Goal: Task Accomplishment & Management: Manage account settings

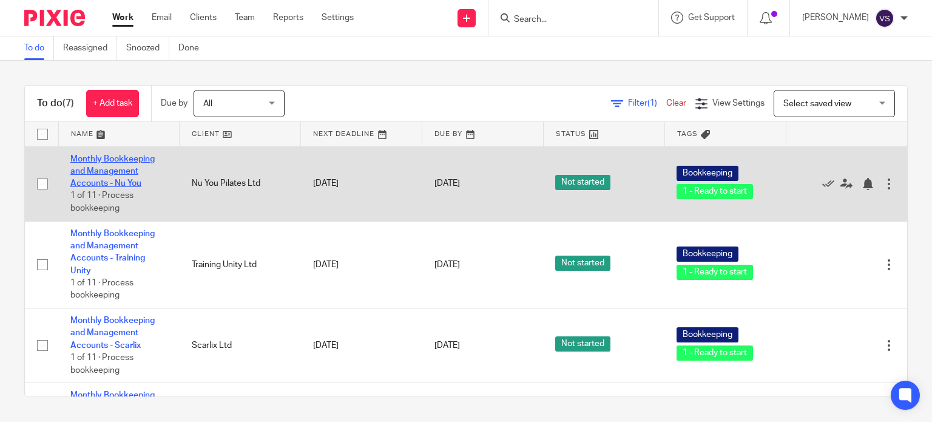
click at [101, 169] on link "Monthly Bookkeeping and Management Accounts - Nu You" at bounding box center [112, 171] width 84 height 33
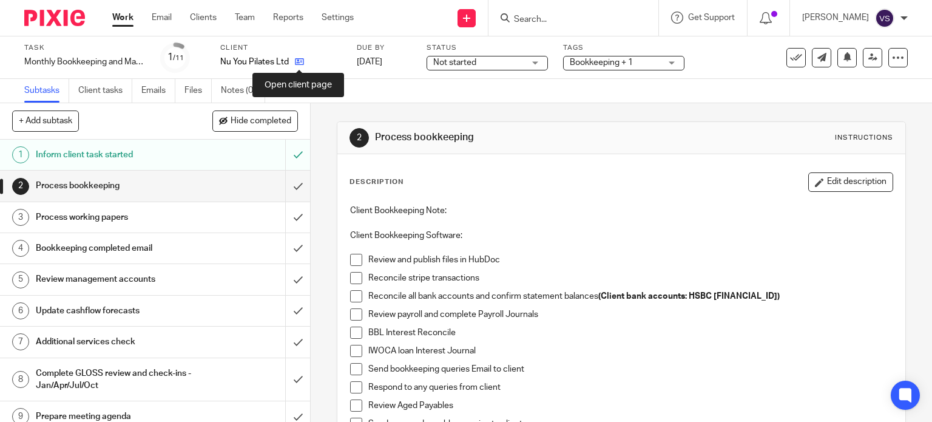
click at [295, 62] on icon at bounding box center [299, 61] width 9 height 9
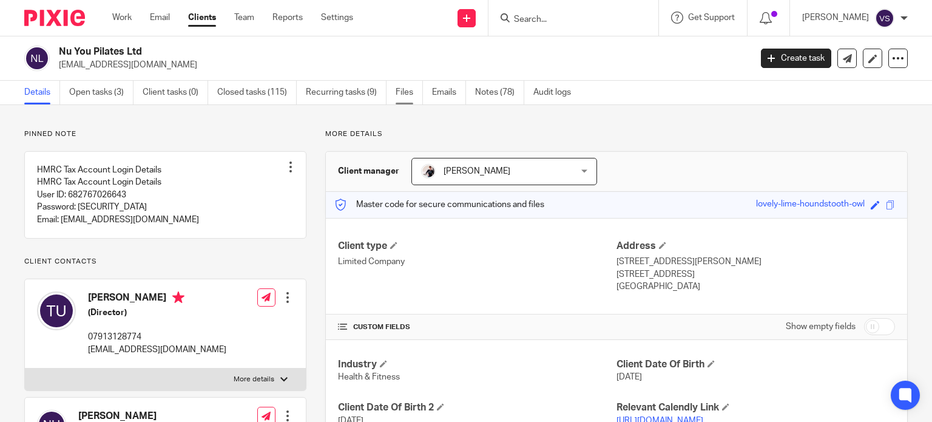
click at [401, 91] on link "Files" at bounding box center [409, 93] width 27 height 24
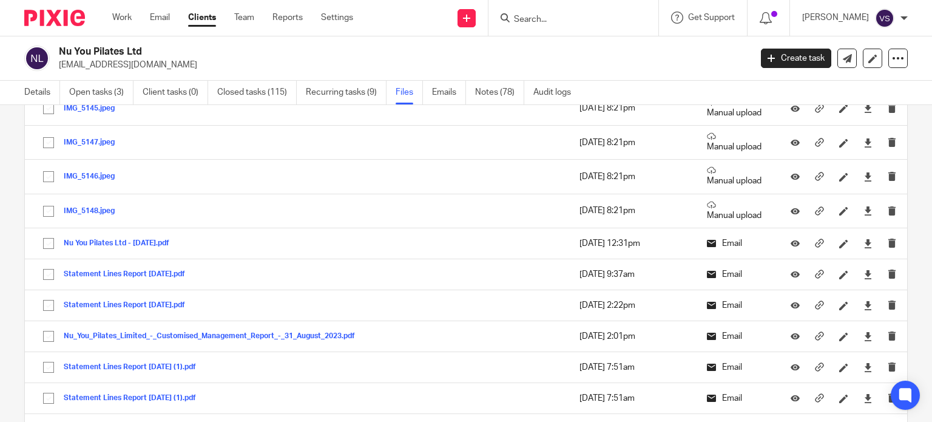
scroll to position [910, 0]
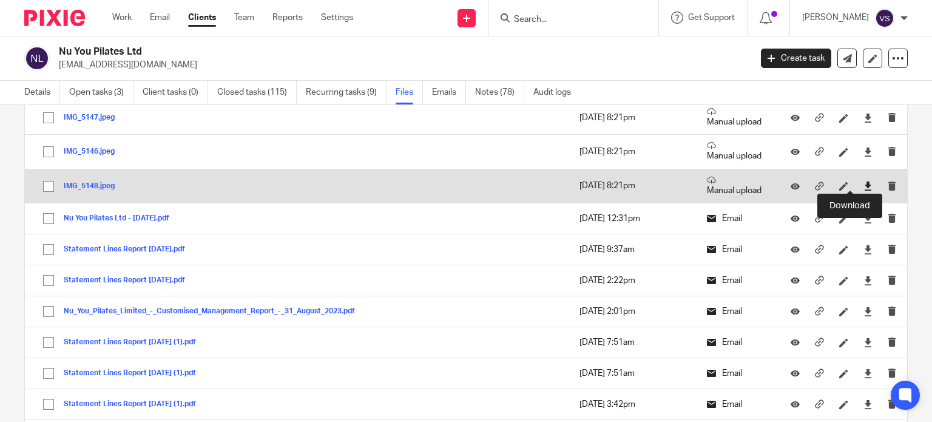
click at [863, 182] on icon at bounding box center [867, 185] width 9 height 9
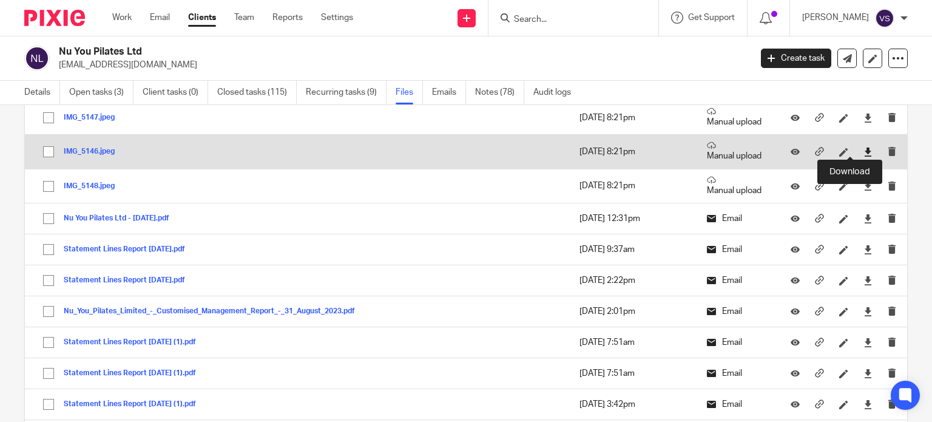
click at [863, 150] on icon at bounding box center [867, 151] width 9 height 9
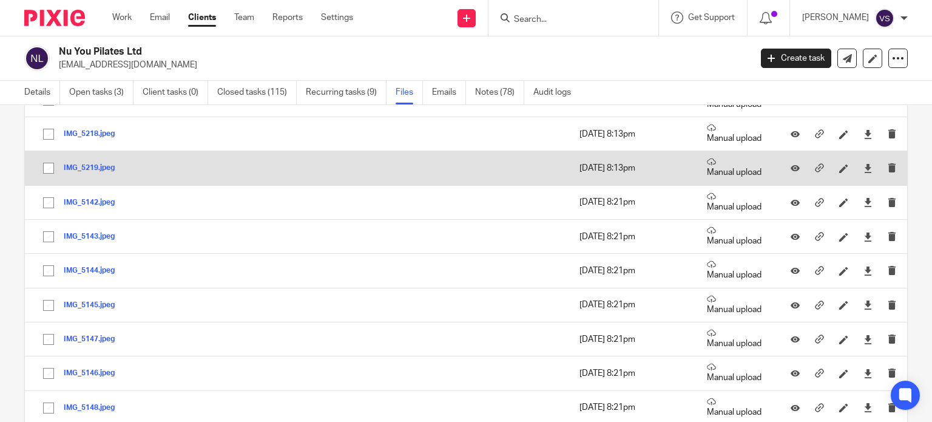
scroll to position [667, 0]
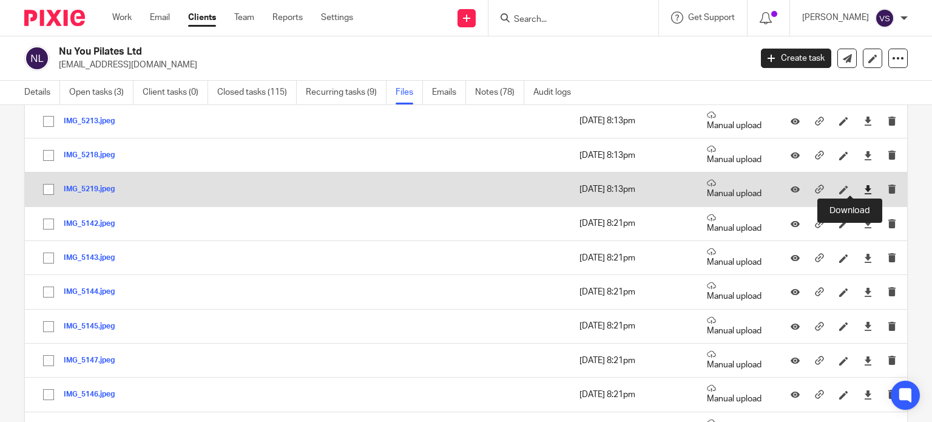
click at [863, 186] on icon at bounding box center [867, 189] width 9 height 9
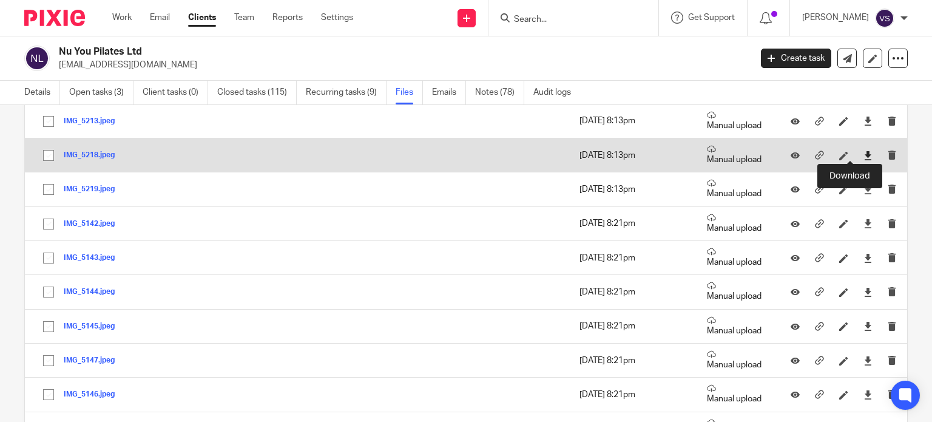
click at [863, 153] on icon at bounding box center [867, 155] width 9 height 9
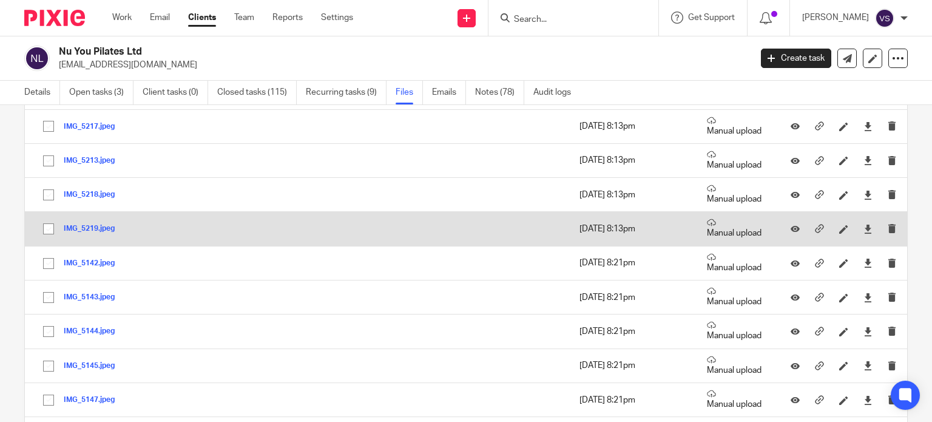
scroll to position [607, 0]
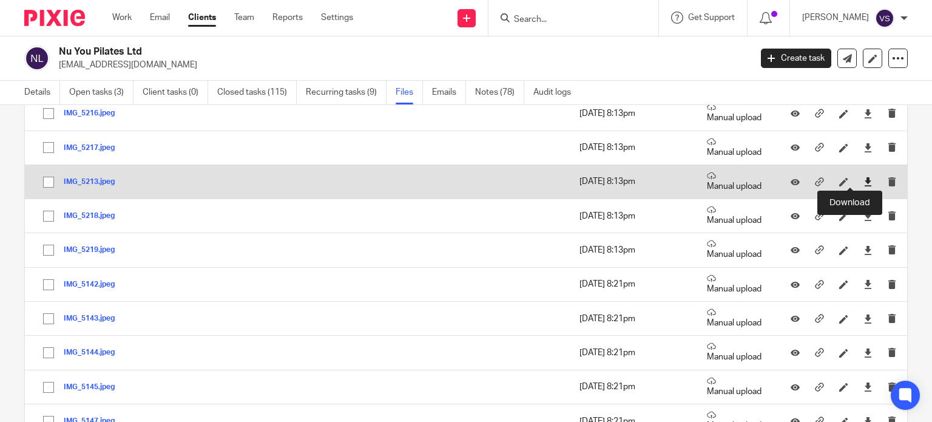
click at [863, 178] on icon at bounding box center [867, 181] width 9 height 9
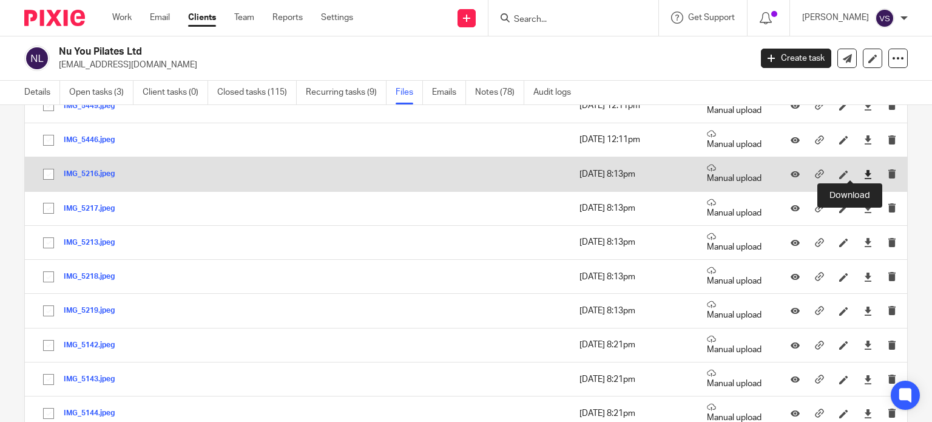
click at [863, 170] on icon at bounding box center [867, 174] width 9 height 9
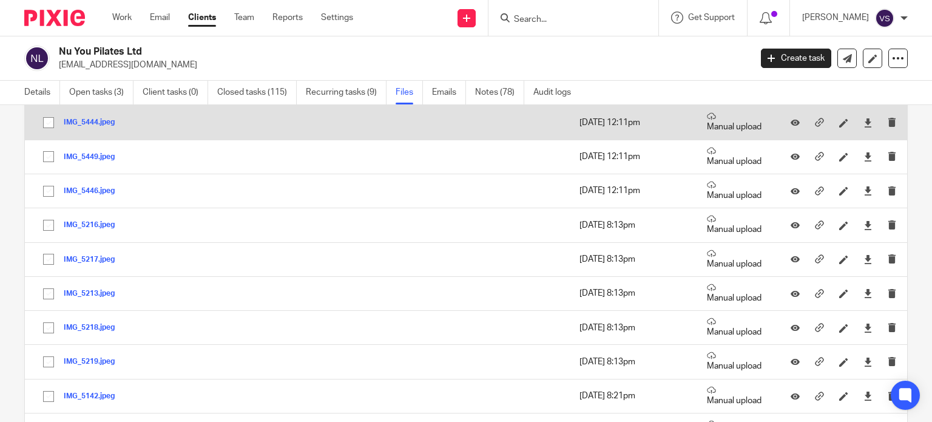
scroll to position [425, 0]
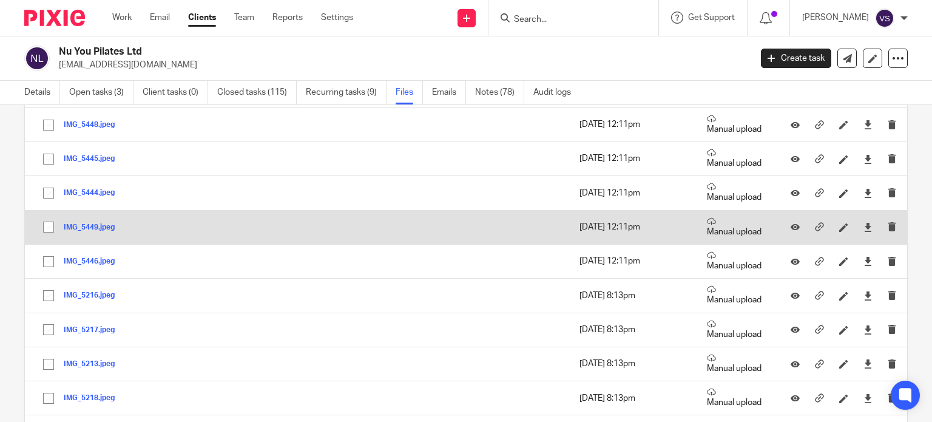
click at [611, 226] on p "[DATE] 12:11pm" at bounding box center [630, 227] width 103 height 12
click at [863, 223] on icon at bounding box center [867, 227] width 9 height 9
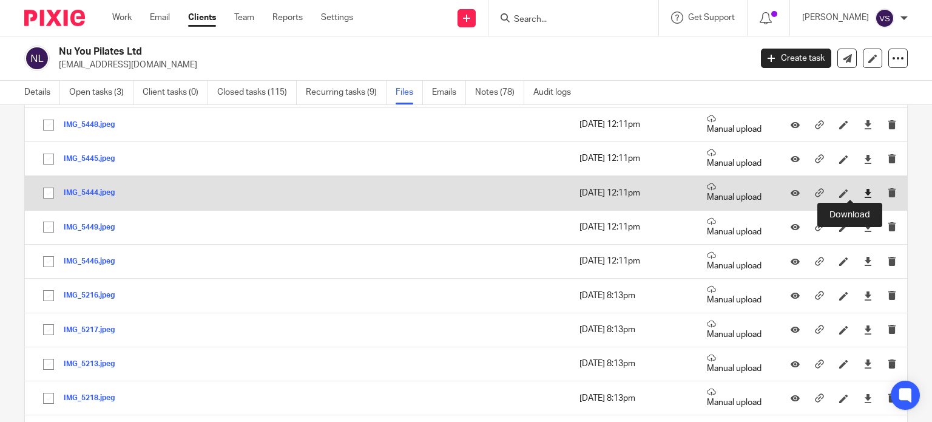
click at [863, 193] on icon at bounding box center [867, 193] width 9 height 9
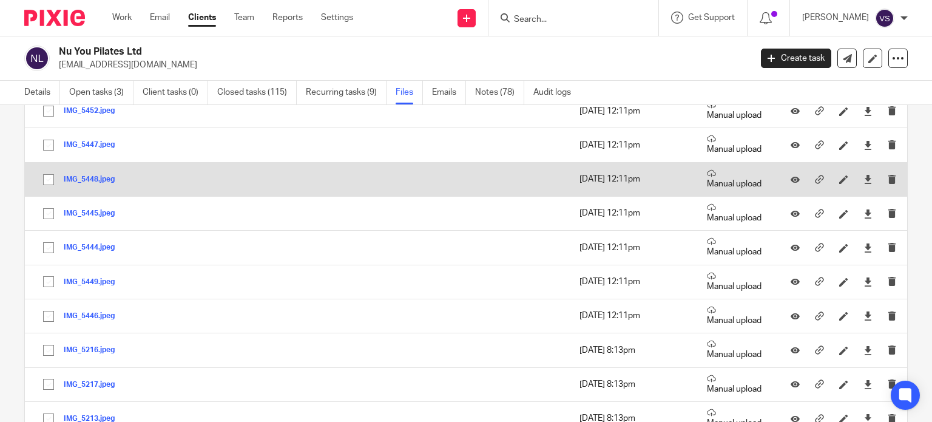
scroll to position [364, 0]
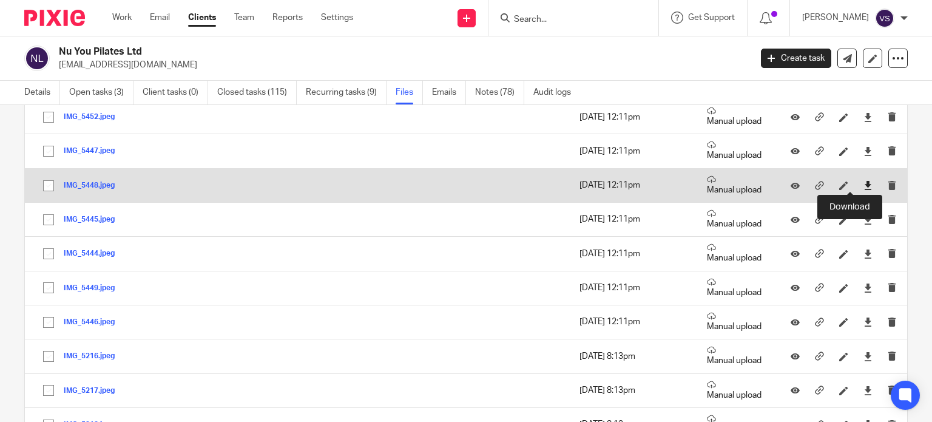
click at [863, 184] on icon at bounding box center [867, 185] width 9 height 9
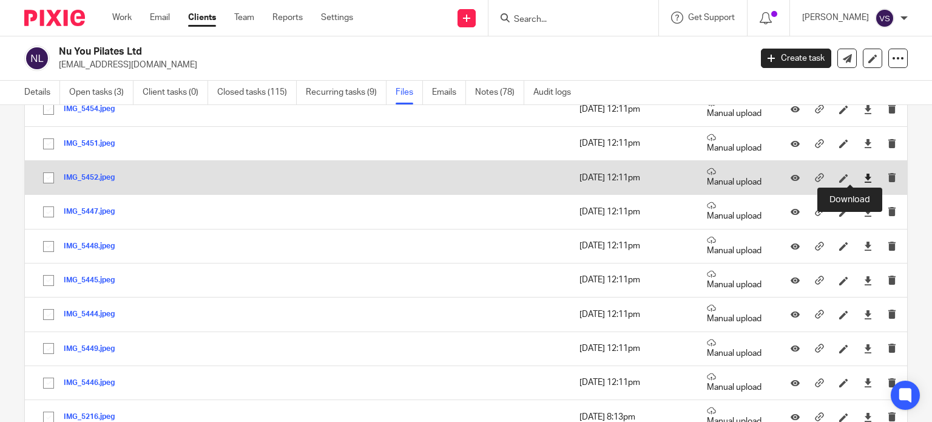
click at [863, 177] on icon at bounding box center [867, 177] width 9 height 9
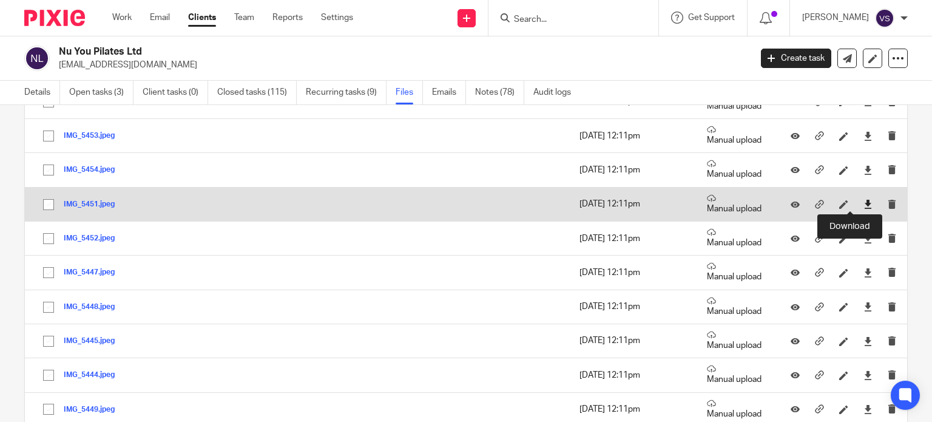
click at [863, 203] on icon at bounding box center [867, 204] width 9 height 9
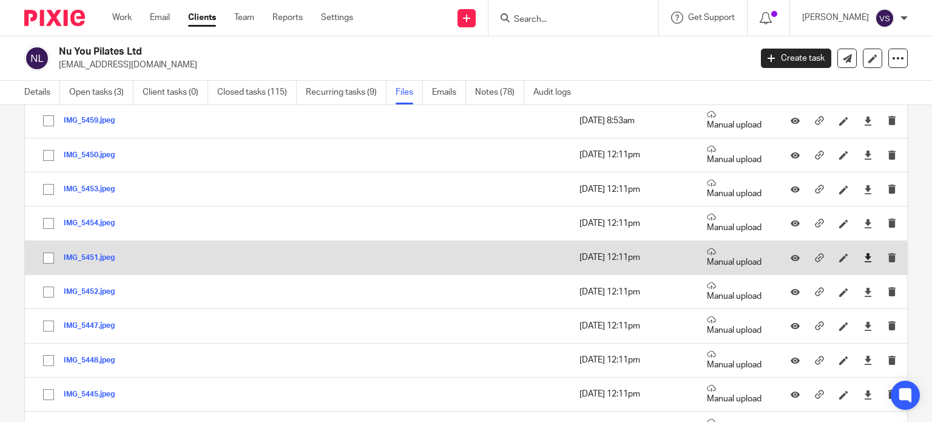
scroll to position [182, 0]
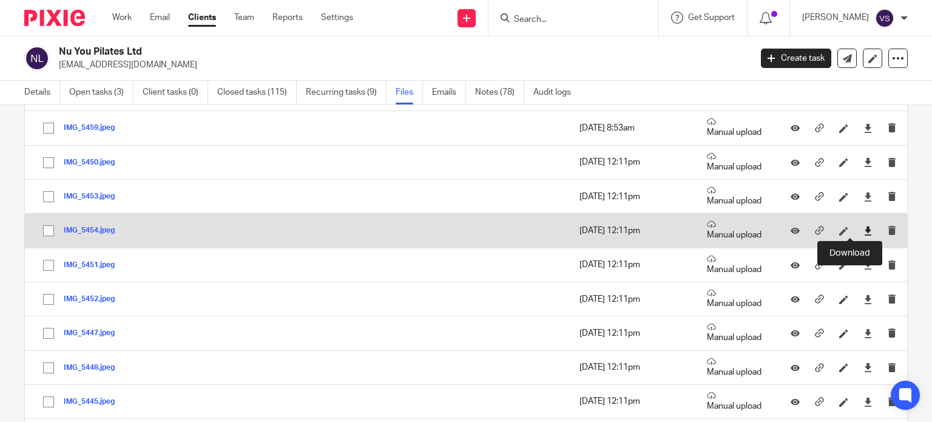
click at [863, 230] on icon at bounding box center [867, 230] width 9 height 9
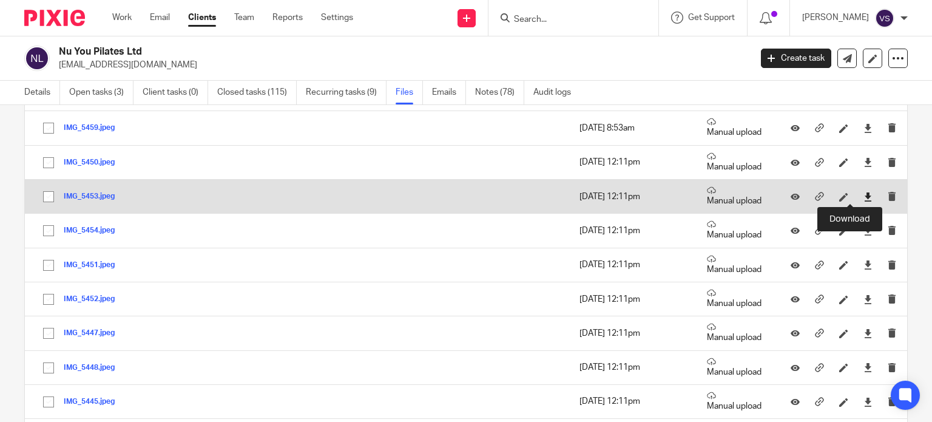
click at [863, 195] on icon at bounding box center [867, 196] width 9 height 9
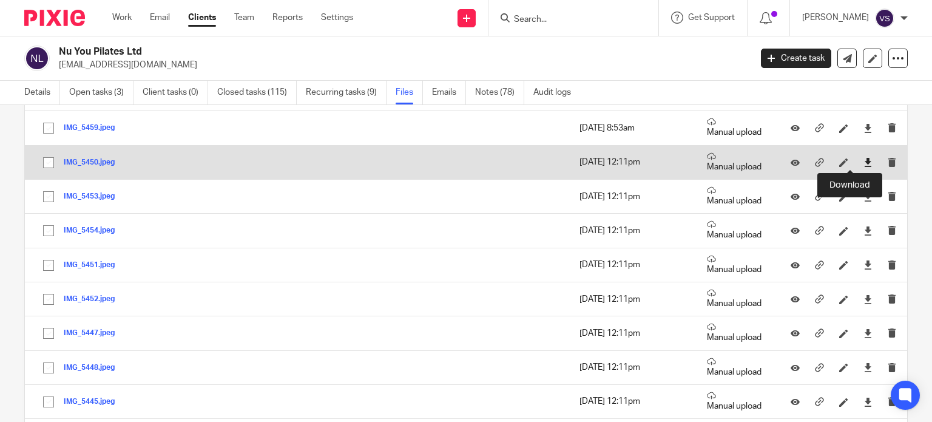
click at [863, 161] on icon at bounding box center [867, 162] width 9 height 9
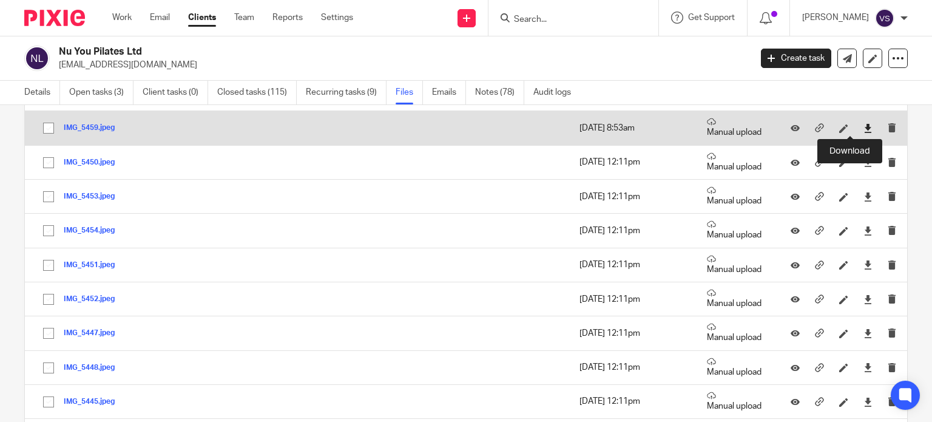
click at [863, 127] on icon at bounding box center [867, 128] width 9 height 9
